Goal: Information Seeking & Learning: Find specific fact

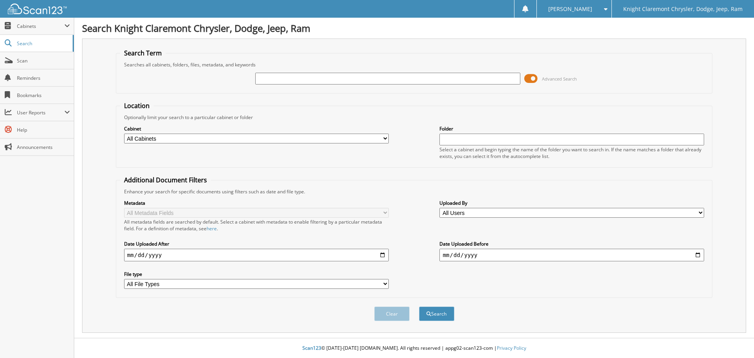
click at [321, 80] on input "text" at bounding box center [387, 79] width 265 height 12
type input "HT4040"
click at [419, 306] on button "Search" at bounding box center [436, 313] width 35 height 15
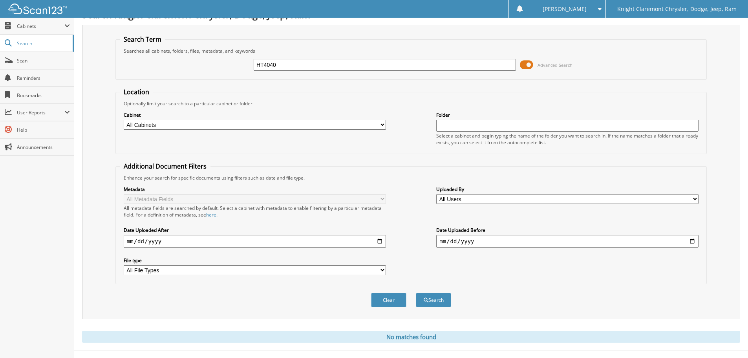
scroll to position [26, 0]
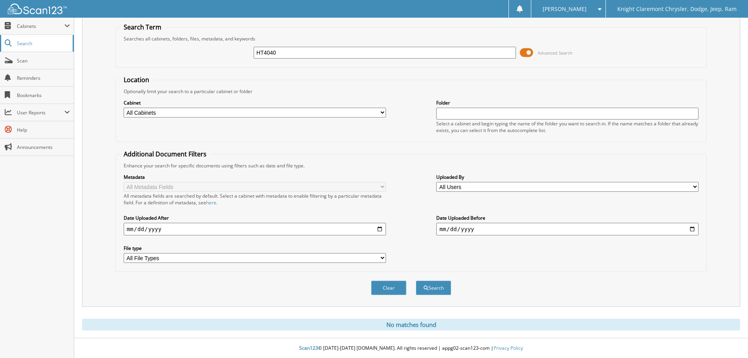
click at [38, 40] on span "Search" at bounding box center [43, 43] width 52 height 7
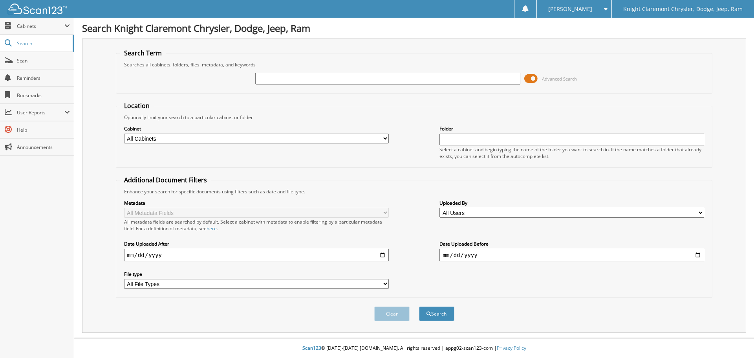
click at [223, 57] on fieldset "Search Term Searches all cabinets, folders, files, metadata, and keywords Advan…" at bounding box center [414, 71] width 597 height 45
click at [269, 79] on input "text" at bounding box center [387, 79] width 265 height 12
type input "H"
type input "DU1762"
click at [419, 306] on button "Search" at bounding box center [436, 313] width 35 height 15
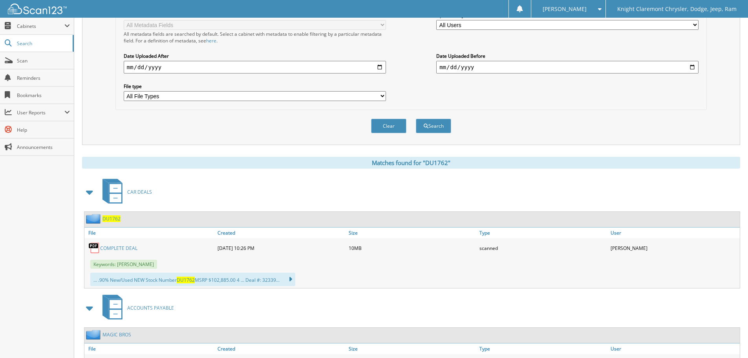
scroll to position [196, 0]
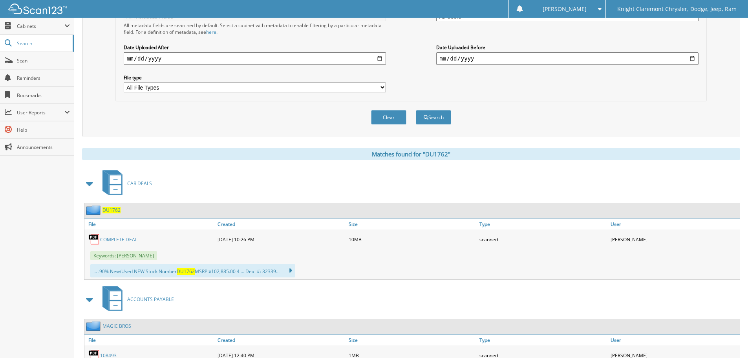
click at [112, 211] on span "DU1762" at bounding box center [112, 210] width 18 height 7
